Goal: Check status

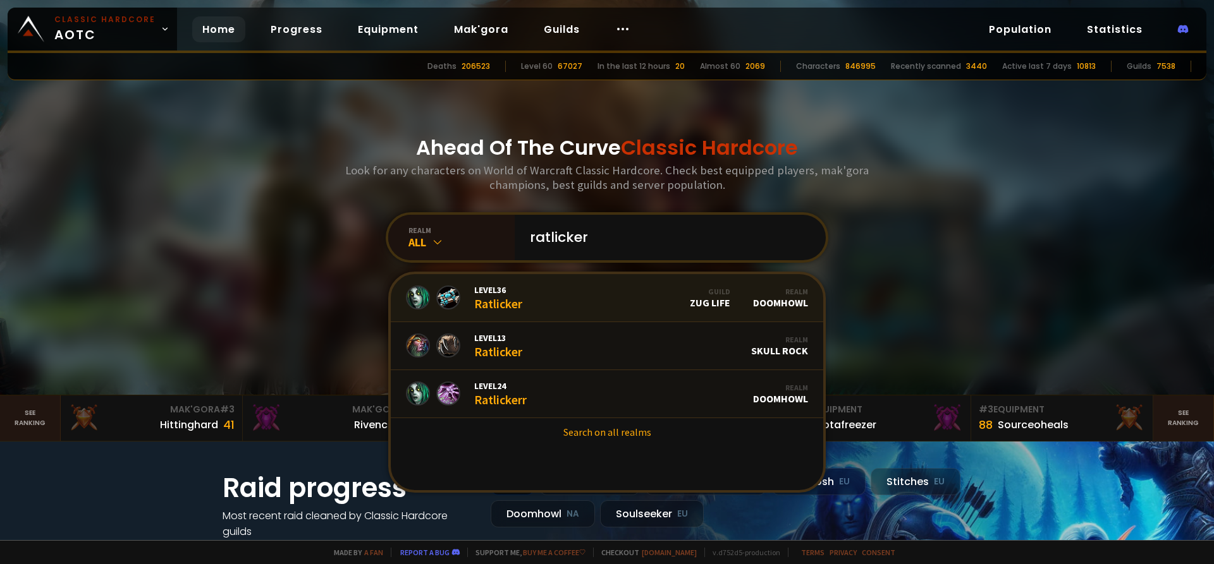
type input "ratlicker"
click at [600, 297] on link "Level 36 Ratlicker Guild Zug Life Realm Doomhowl" at bounding box center [607, 298] width 432 height 48
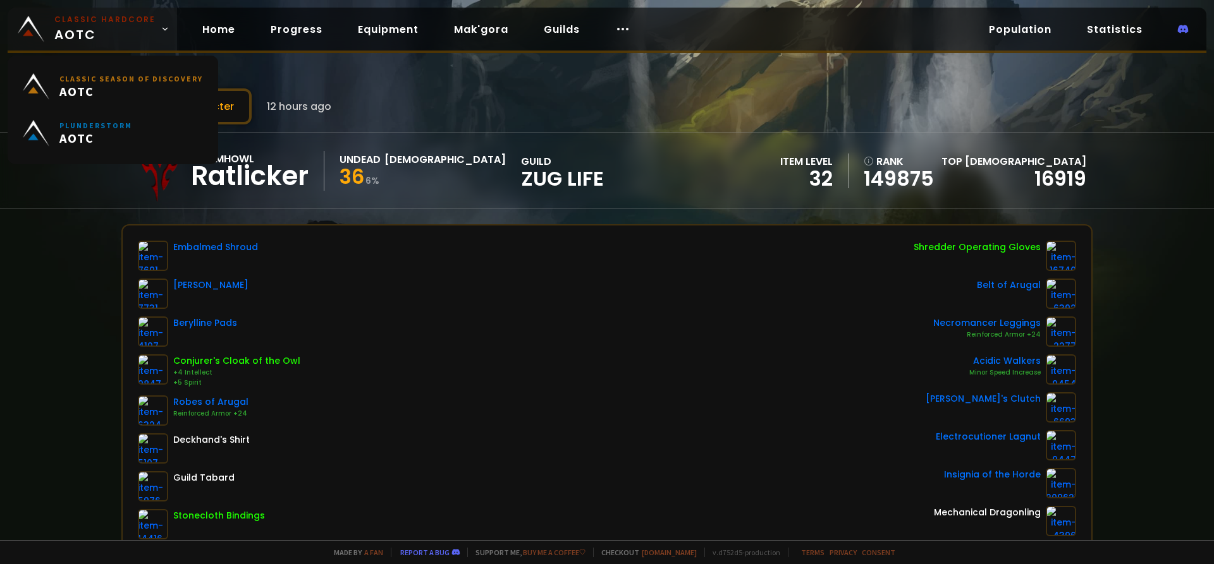
click at [127, 18] on small "Classic Hardcore" at bounding box center [104, 19] width 101 height 11
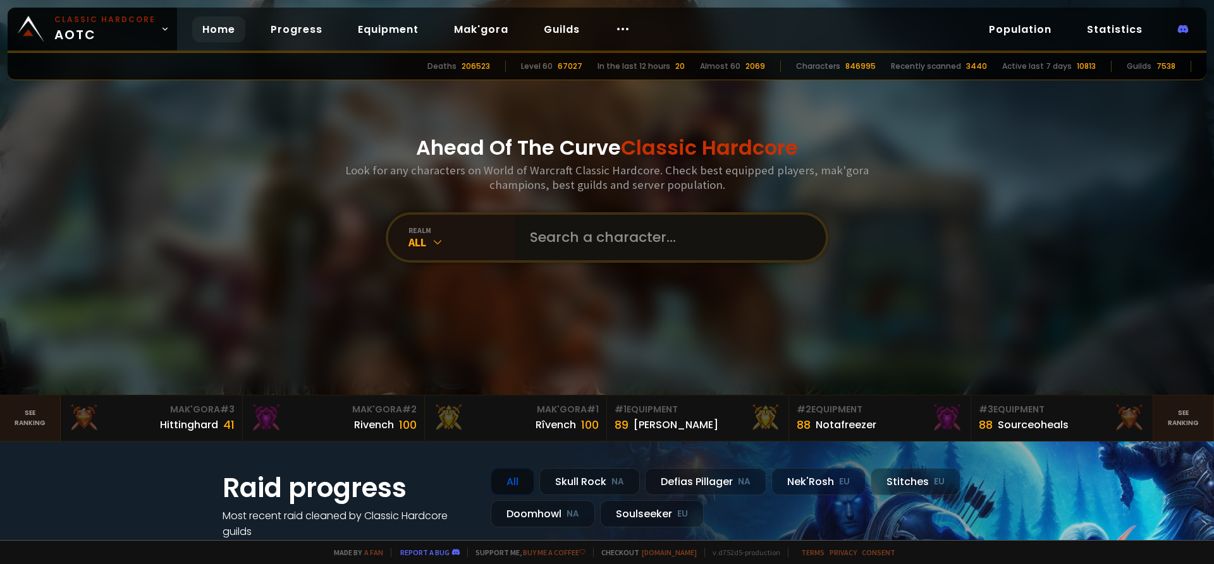
click at [619, 245] on input "text" at bounding box center [666, 238] width 288 height 46
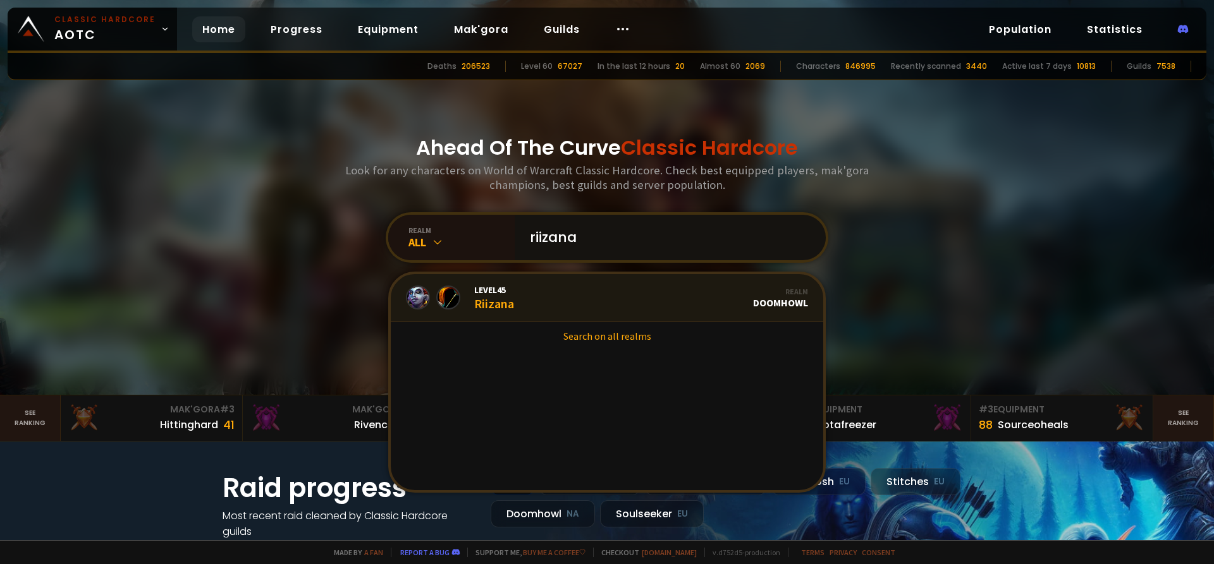
type input "riizana"
click at [578, 298] on link "Level 45 Riizana Realm Doomhowl" at bounding box center [607, 298] width 432 height 48
